Goal: Find specific page/section: Find specific page/section

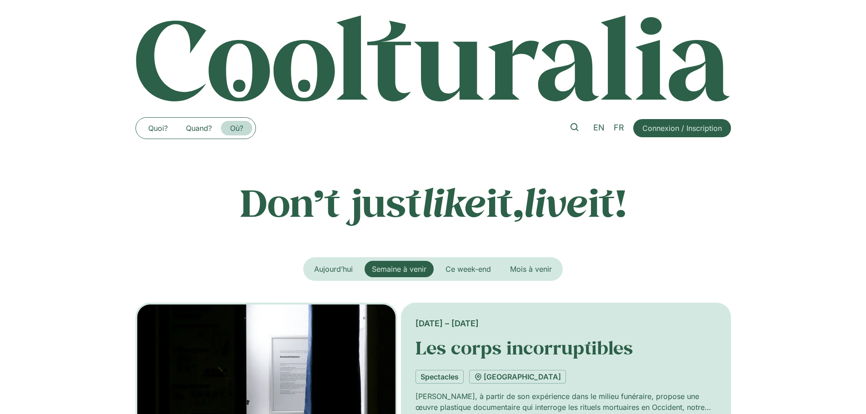
click at [236, 133] on link "Où?" at bounding box center [236, 128] width 31 height 15
click at [206, 129] on link "Quand?" at bounding box center [199, 128] width 44 height 15
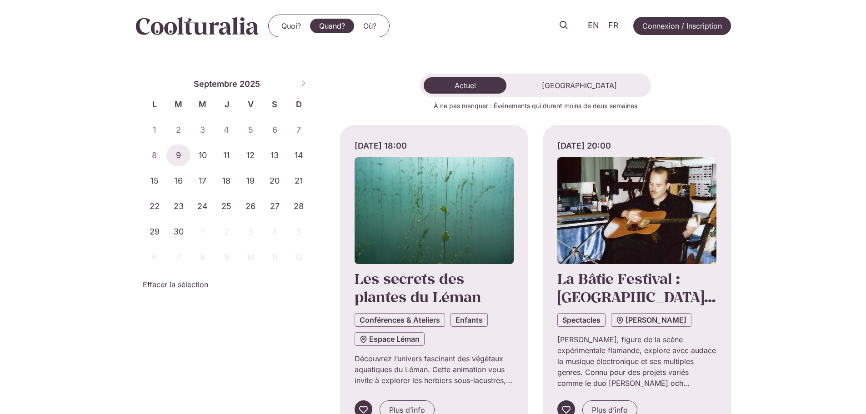
click at [179, 36] on div "Quoi? Quand? [GEOGRAPHIC_DATA]? Quoi? Quand? [GEOGRAPHIC_DATA]?" at bounding box center [262, 26] width 254 height 23
click at [590, 91] on button "[GEOGRAPHIC_DATA]" at bounding box center [579, 85] width 136 height 16
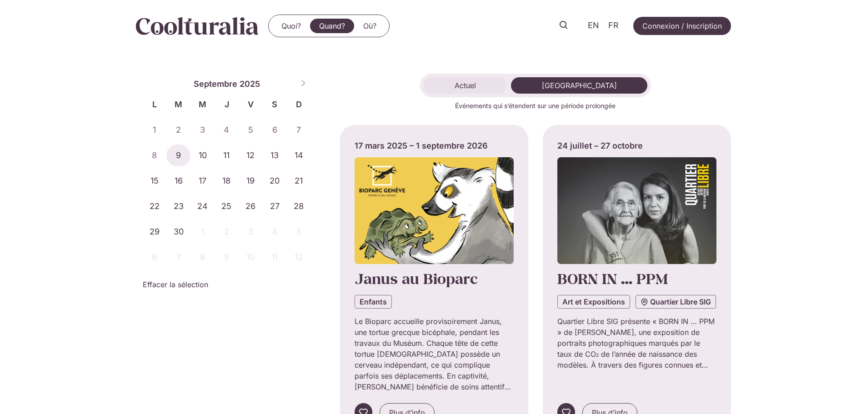
click at [506, 88] on button "Actuel" at bounding box center [465, 85] width 83 height 16
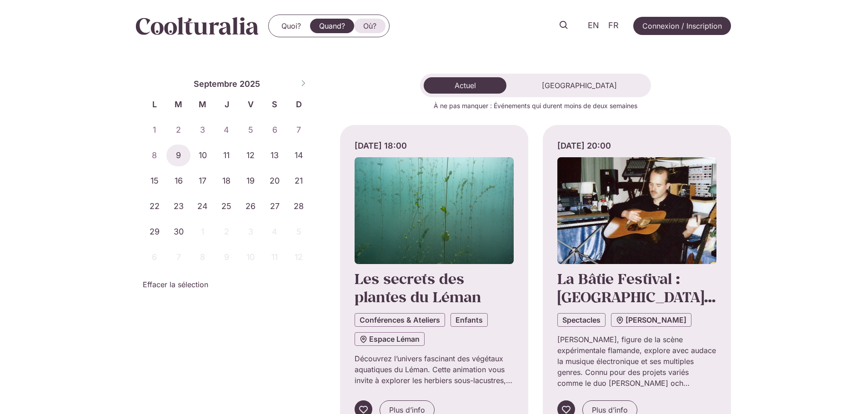
click at [368, 28] on link "Où?" at bounding box center [369, 26] width 31 height 15
click at [562, 83] on span "[GEOGRAPHIC_DATA]" at bounding box center [579, 85] width 75 height 9
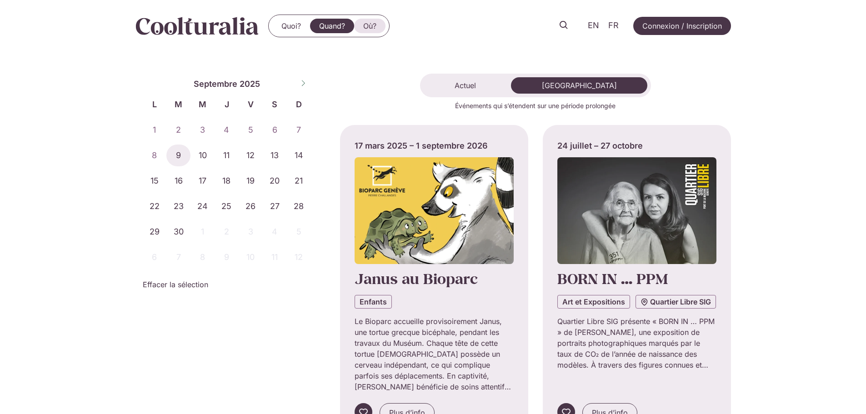
click at [378, 27] on link "Où?" at bounding box center [369, 26] width 31 height 15
click at [304, 85] on icon at bounding box center [303, 83] width 6 height 6
select select "*"
